Goal: Task Accomplishment & Management: Use online tool/utility

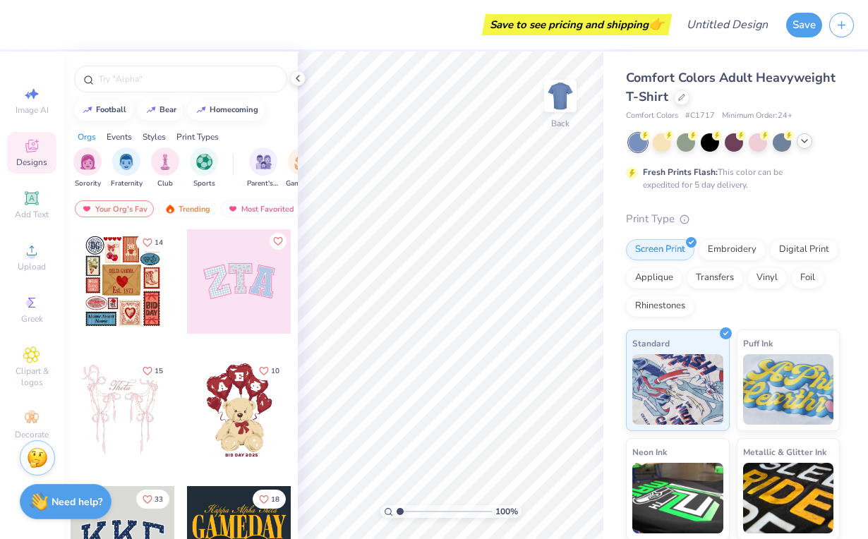
click at [809, 146] on icon at bounding box center [804, 140] width 11 height 11
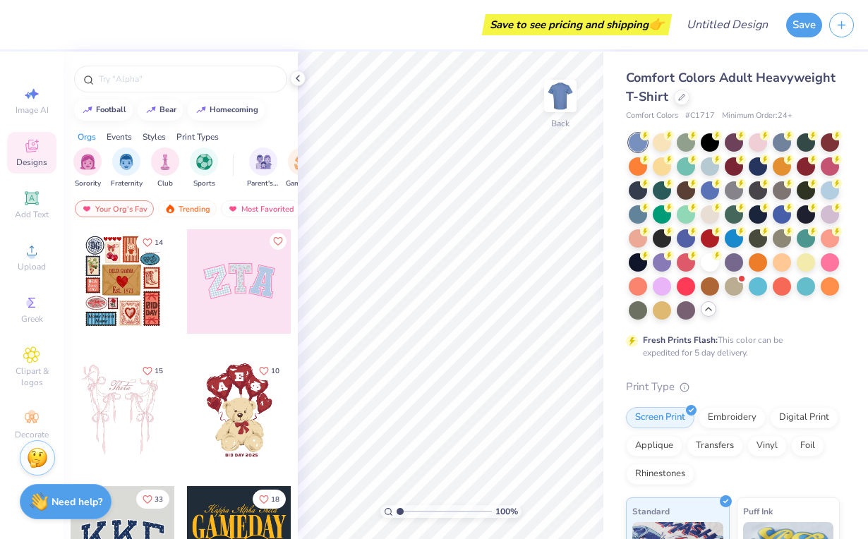
click at [712, 313] on icon at bounding box center [708, 308] width 11 height 11
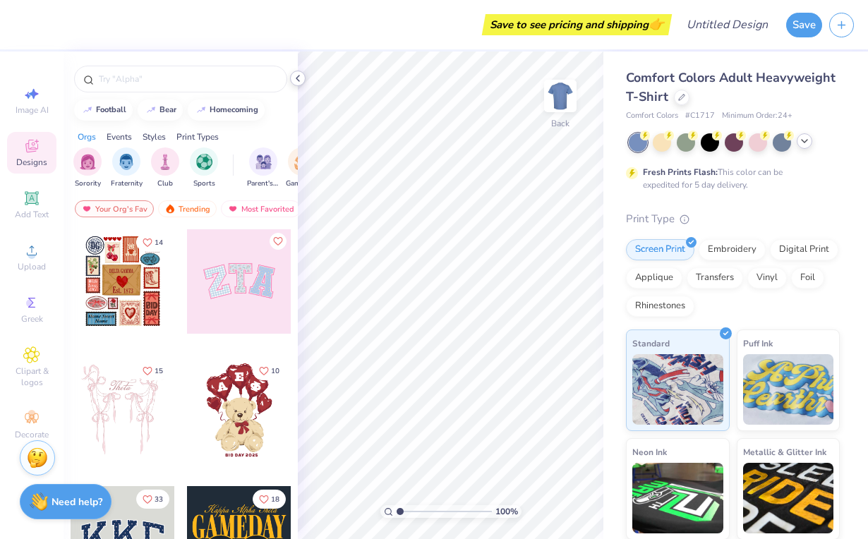
click at [297, 76] on icon at bounding box center [297, 78] width 11 height 11
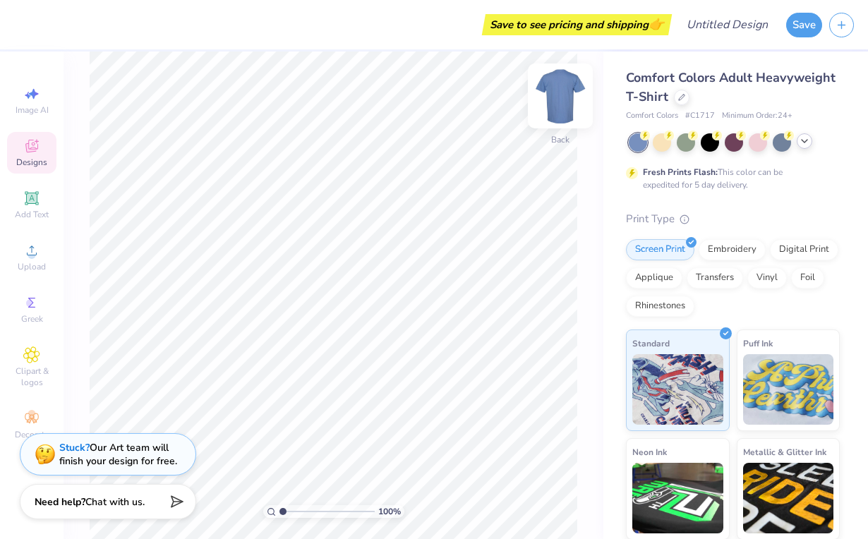
click at [564, 107] on img at bounding box center [560, 96] width 56 height 56
click at [44, 149] on div "Designs" at bounding box center [31, 153] width 49 height 42
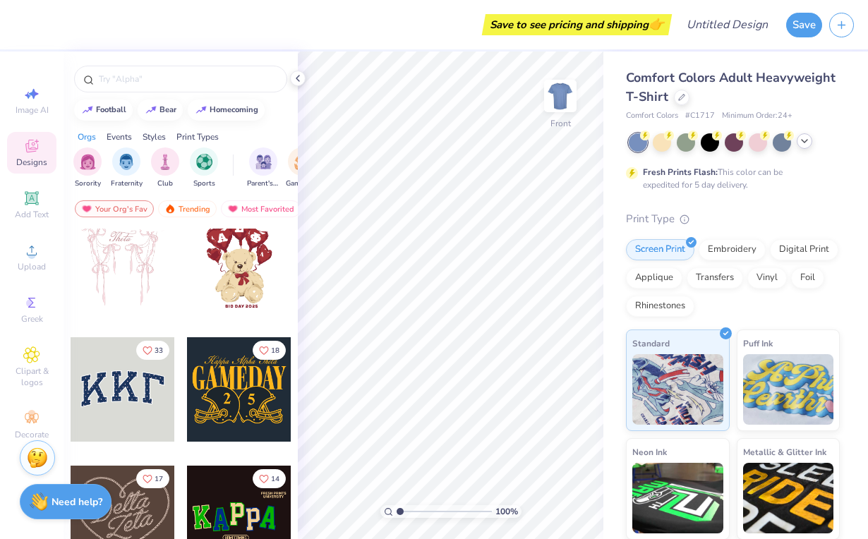
scroll to position [723, 0]
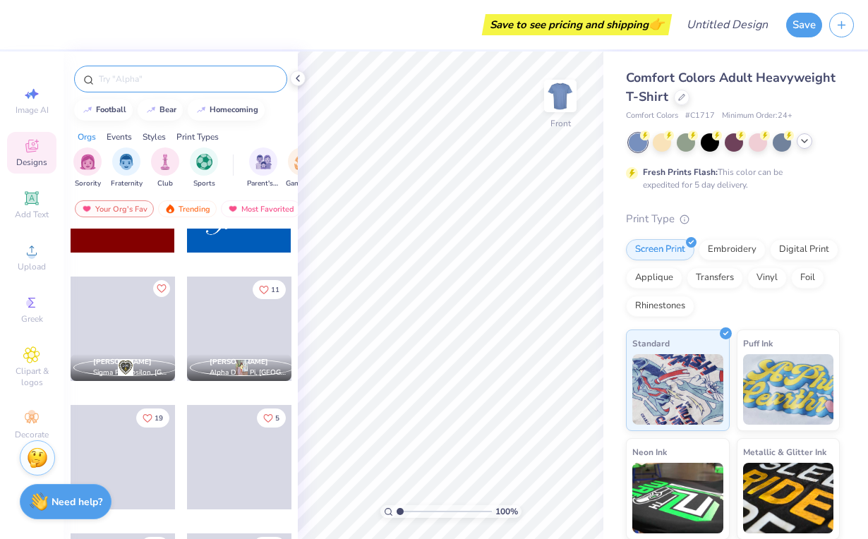
click at [144, 79] on input "text" at bounding box center [187, 79] width 181 height 14
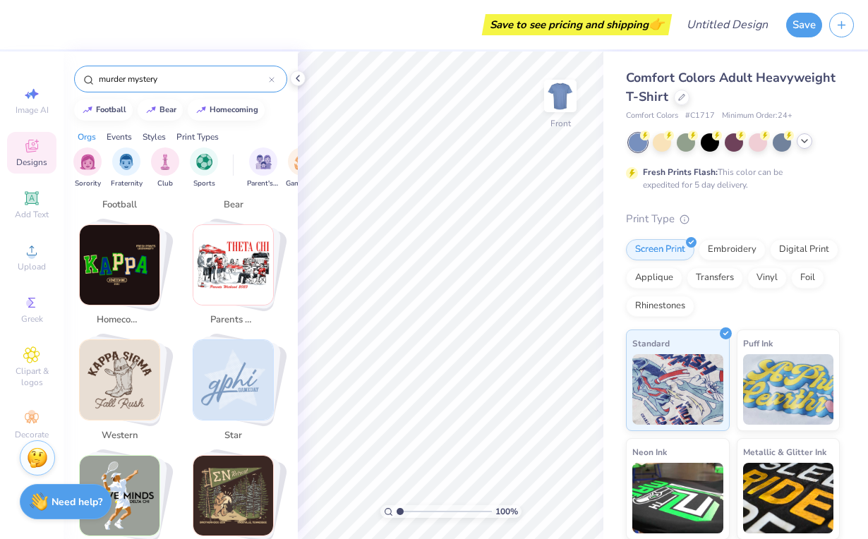
scroll to position [354, 0]
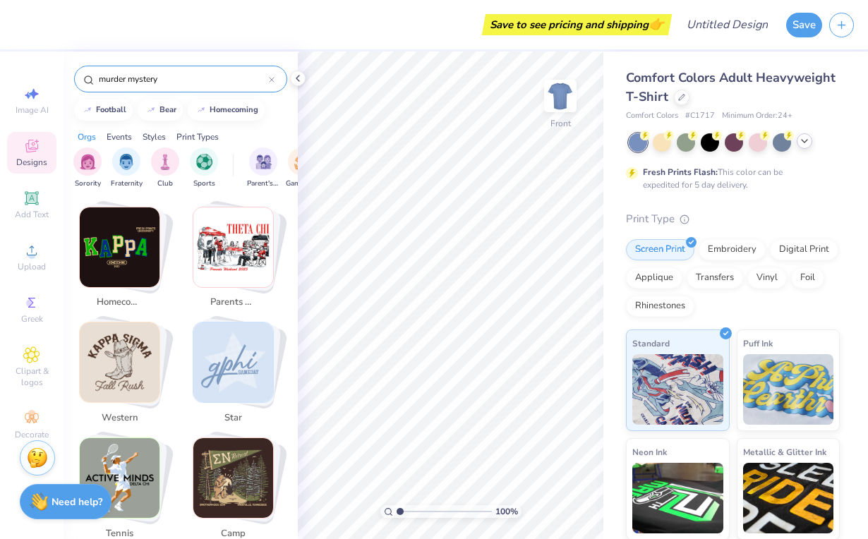
drag, startPoint x: 182, startPoint y: 81, endPoint x: 59, endPoint y: 68, distance: 123.5
click at [59, 68] on div "Save to see pricing and shipping 👉 Design Title Save Image AI Designs Add Text …" at bounding box center [434, 269] width 868 height 539
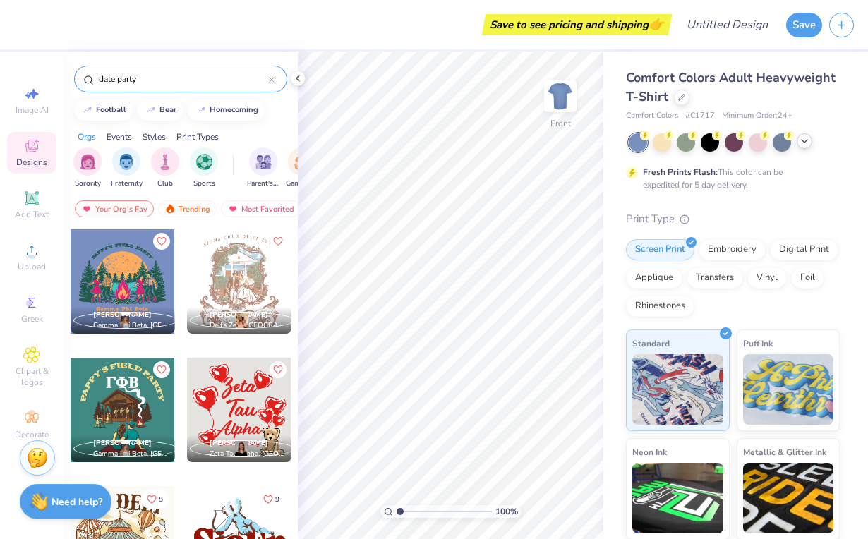
type input "date party"
click at [68, 87] on div "date party" at bounding box center [181, 76] width 234 height 48
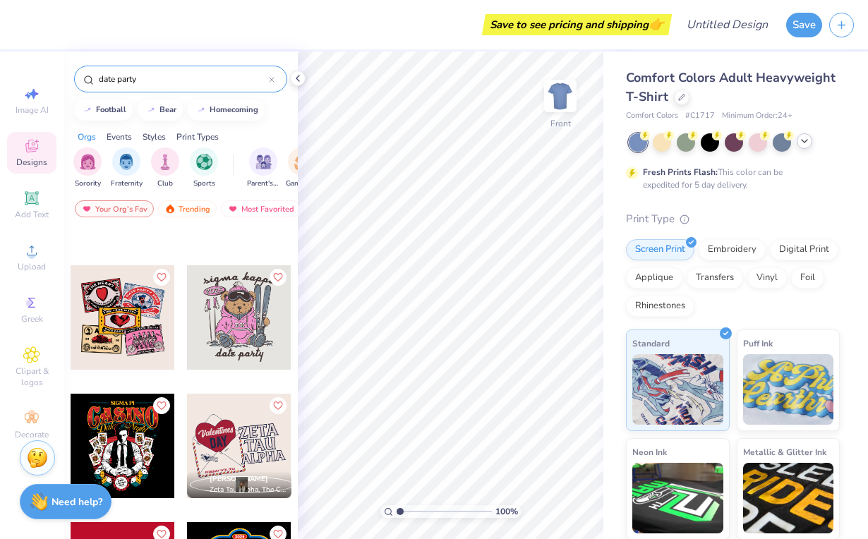
scroll to position [991, 0]
click at [132, 323] on div at bounding box center [123, 318] width 104 height 104
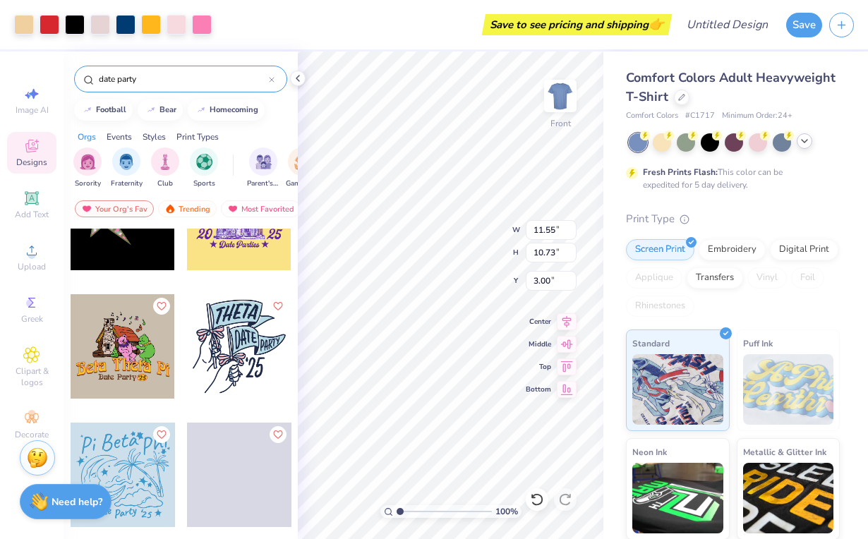
scroll to position [1863, 0]
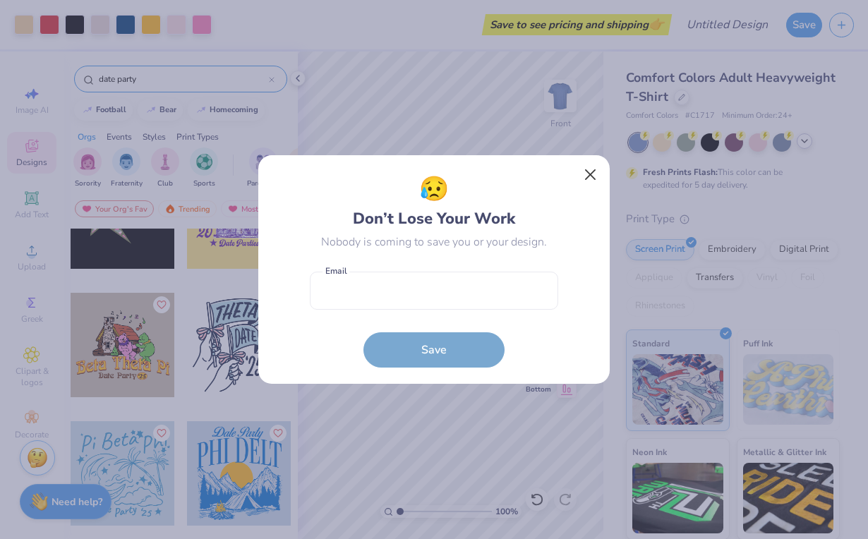
click at [586, 180] on button "Close" at bounding box center [590, 175] width 27 height 27
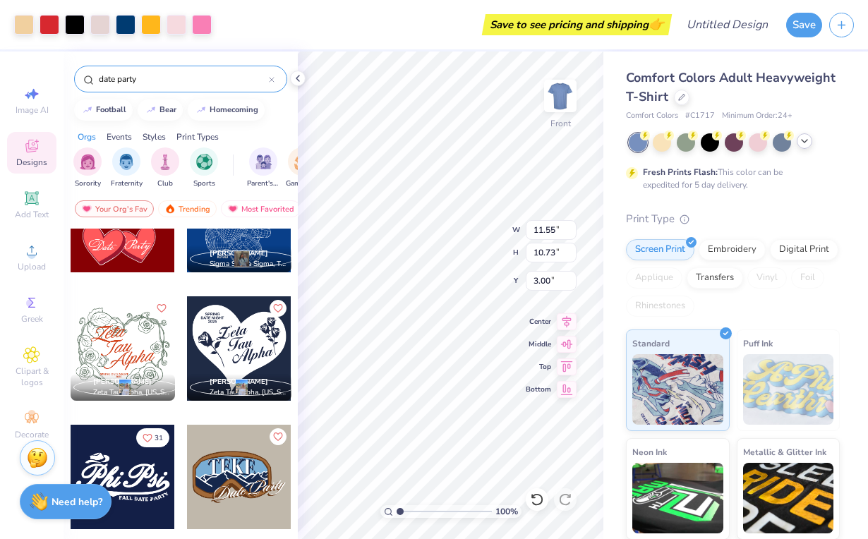
scroll to position [2251, 0]
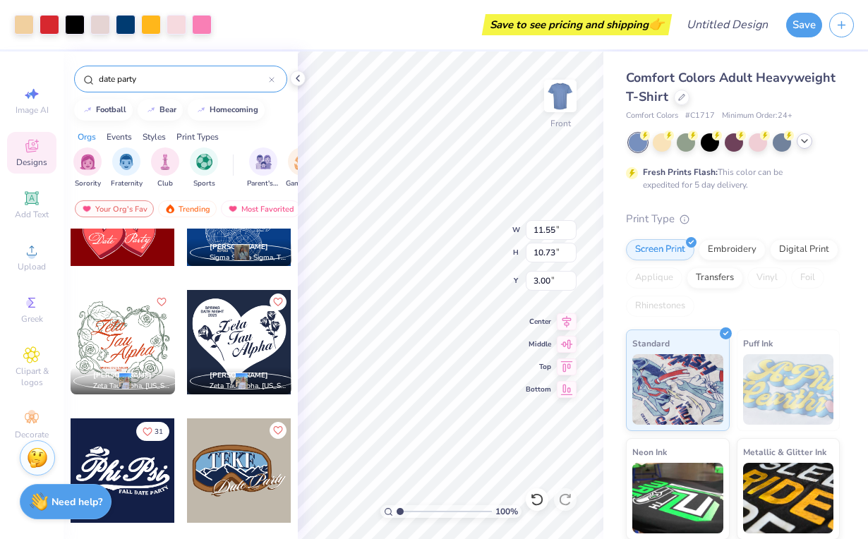
click at [140, 327] on div at bounding box center [123, 342] width 104 height 104
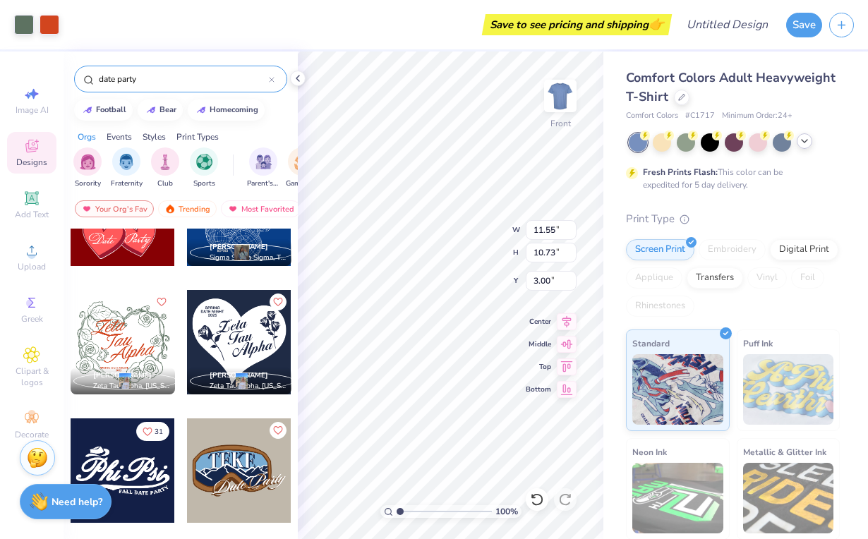
type input "12.75"
type input "11.14"
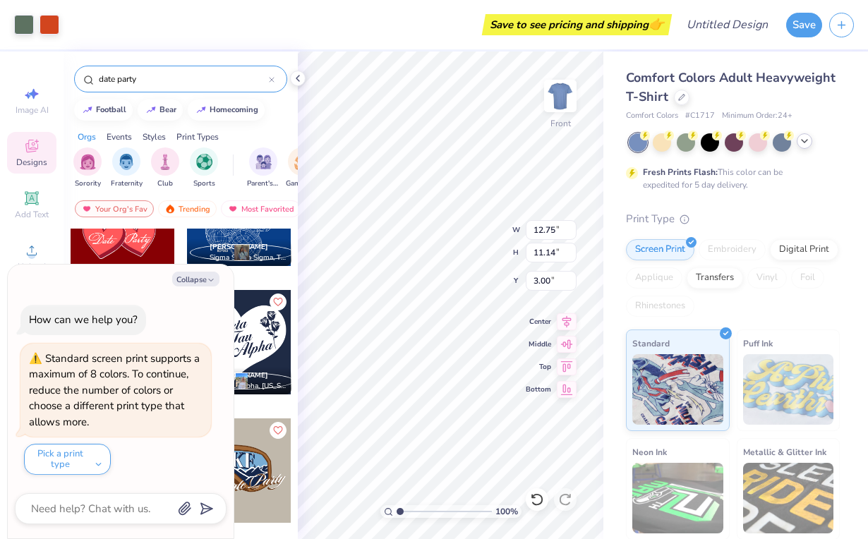
type textarea "x"
type input "13.75"
type textarea "x"
type input "11.55"
type input "10.73"
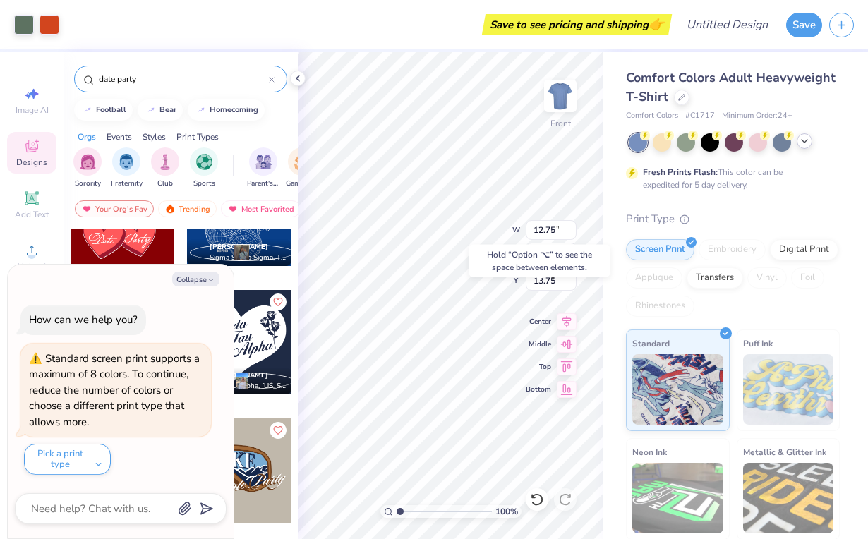
type input "3.00"
type textarea "x"
type input "3.59"
click at [205, 279] on button "Collapse" at bounding box center [195, 279] width 47 height 15
type textarea "x"
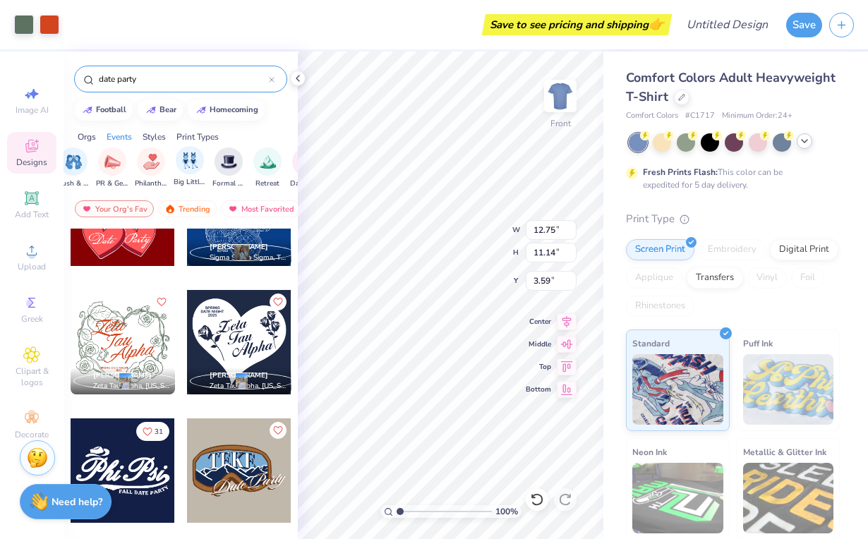
scroll to position [0, 269]
click at [221, 163] on img "filter for Formal & Semi" at bounding box center [227, 160] width 16 height 16
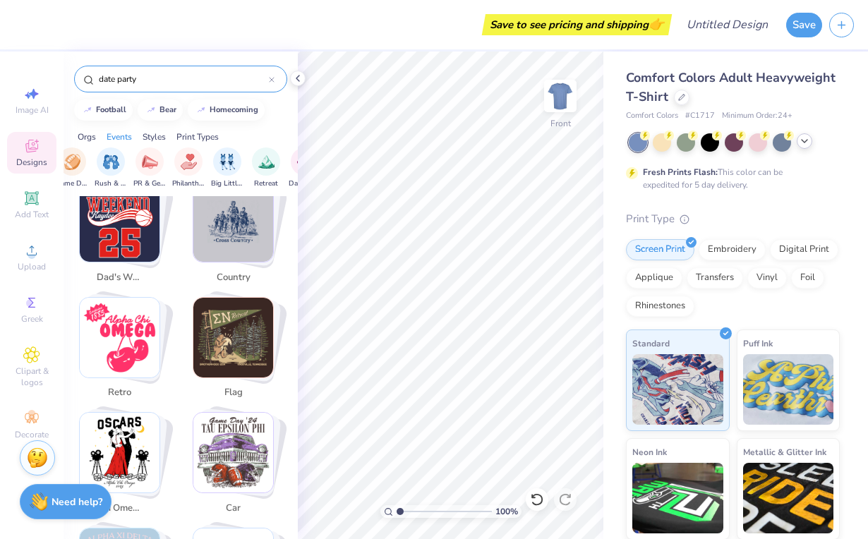
scroll to position [2228, 0]
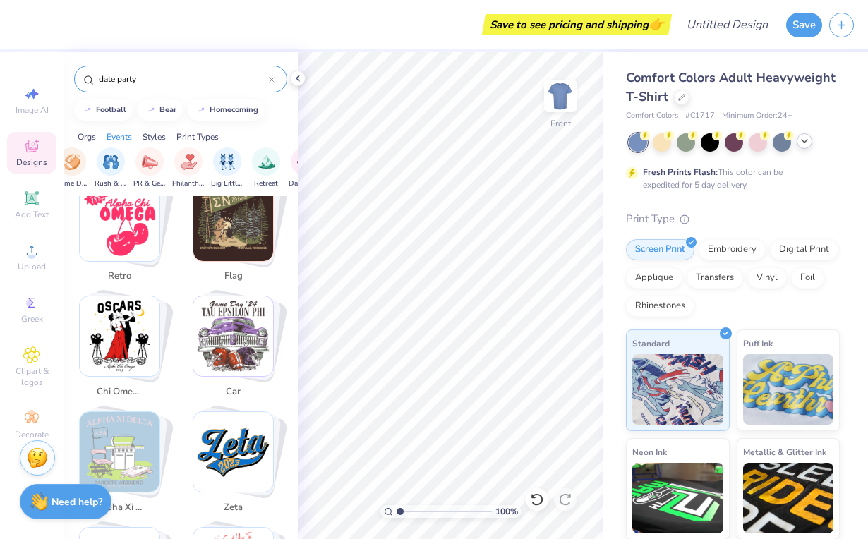
click at [119, 310] on img "Stack Card Button chi omega" at bounding box center [120, 336] width 80 height 80
type input "chi omega"
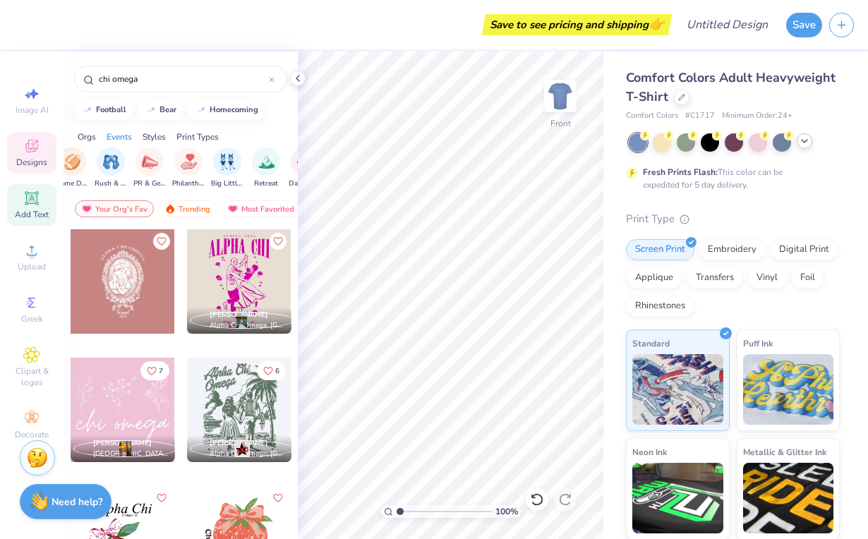
click at [24, 203] on icon at bounding box center [31, 198] width 17 height 17
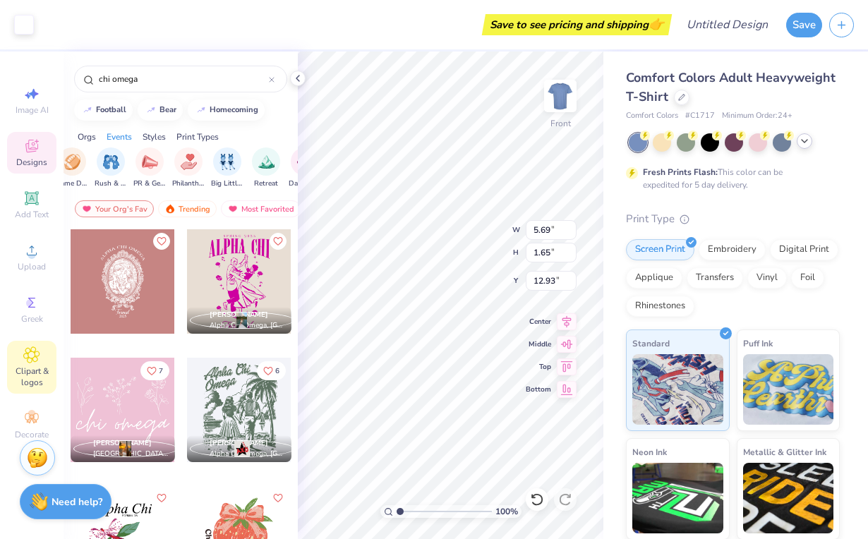
click at [33, 351] on icon at bounding box center [31, 354] width 16 height 17
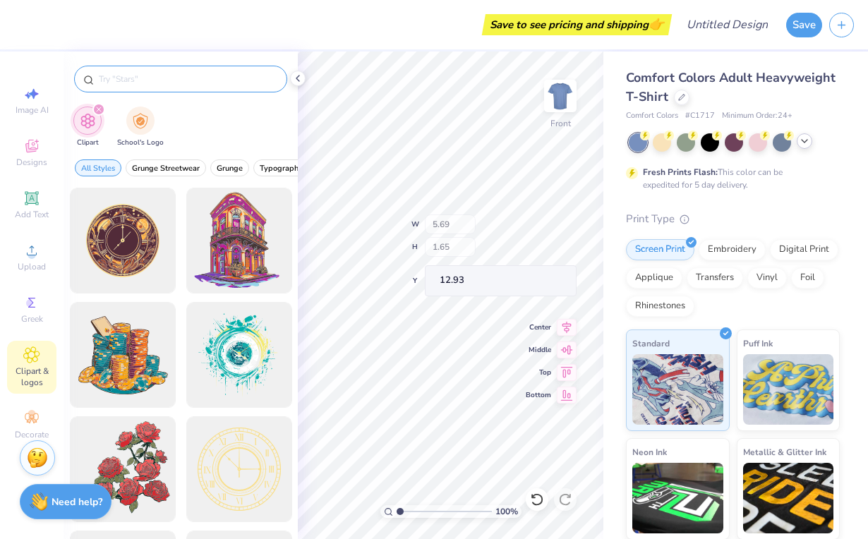
click at [169, 82] on input "text" at bounding box center [187, 79] width 181 height 14
type input "murder mystery"
